Goal: Book appointment/travel/reservation

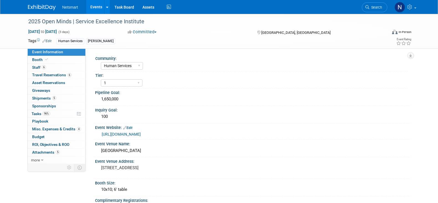
select select "Human Services"
select select "1"
select select "Yes"
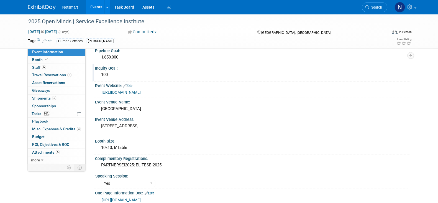
scroll to position [49, 0]
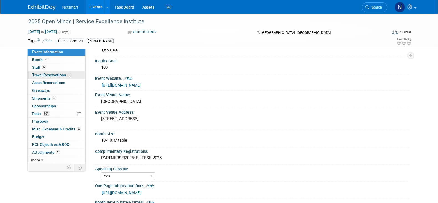
click at [54, 73] on span "Travel Reservations 6" at bounding box center [51, 75] width 39 height 4
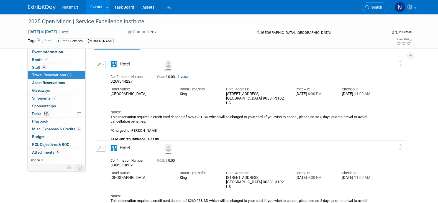
scroll to position [0, 0]
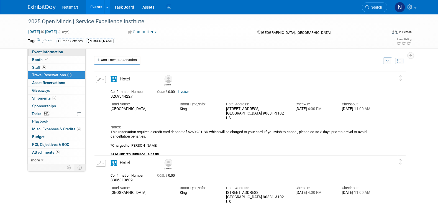
click at [48, 50] on span "Event Information" at bounding box center [47, 52] width 31 height 4
select select "Human Services"
select select "1"
select select "Yes"
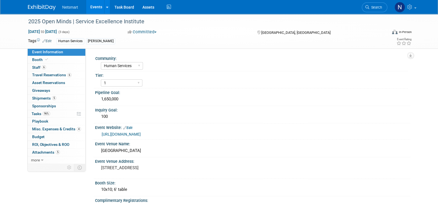
scroll to position [40, 0]
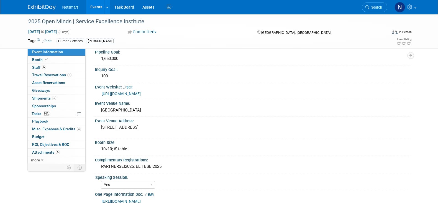
click at [145, 84] on div "Event Website: Edit" at bounding box center [253, 86] width 316 height 7
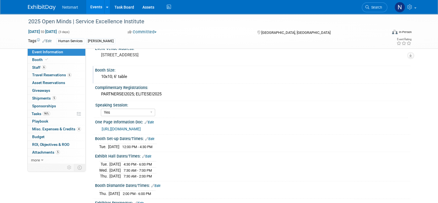
scroll to position [113, 0]
click at [141, 131] on link "[URL][DOMAIN_NAME]" at bounding box center [121, 128] width 39 height 4
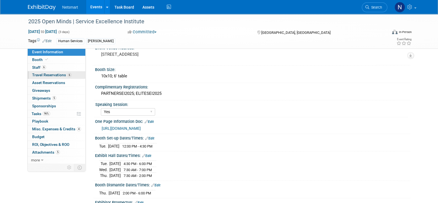
click at [57, 74] on span "Travel Reservations 6" at bounding box center [51, 75] width 39 height 4
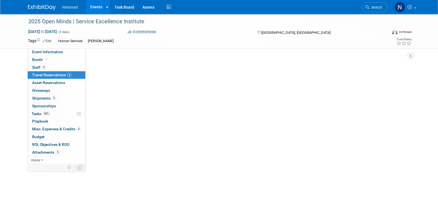
scroll to position [0, 0]
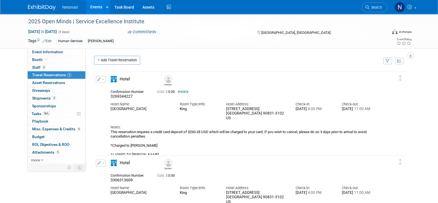
click at [97, 79] on button "button" at bounding box center [101, 79] width 10 height 7
click at [116, 90] on button "Edit Reservation" at bounding box center [119, 89] width 47 height 8
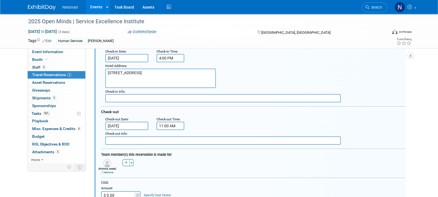
scroll to position [126, 0]
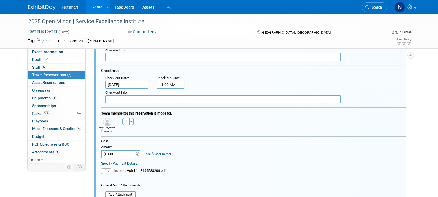
click at [126, 89] on div "Check-out Info :" at bounding box center [255, 96] width 309 height 15
click at [126, 84] on input "[DATE]" at bounding box center [126, 85] width 43 height 8
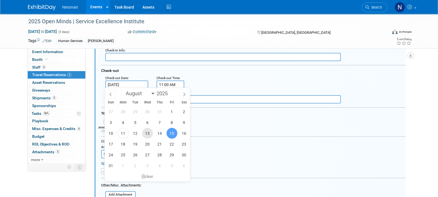
click at [151, 134] on span "13" at bounding box center [147, 133] width 11 height 11
type input "[DATE]"
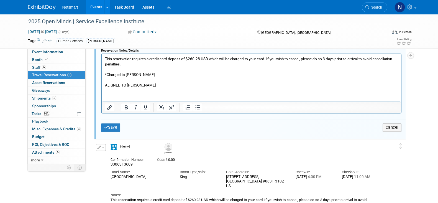
scroll to position [288, 0]
click at [113, 126] on button "Save" at bounding box center [110, 127] width 19 height 8
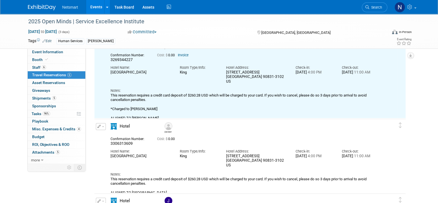
scroll to position [0, 0]
